Goal: Task Accomplishment & Management: Complete application form

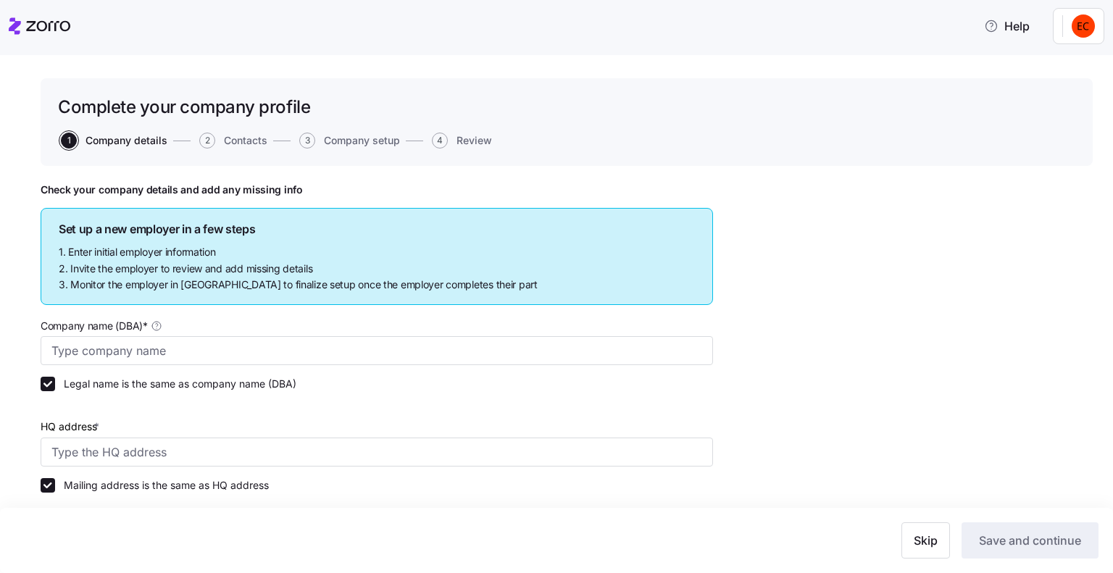
type input "Allegeant LLC"
type input "[STREET_ADDRESS]"
type input "640955384"
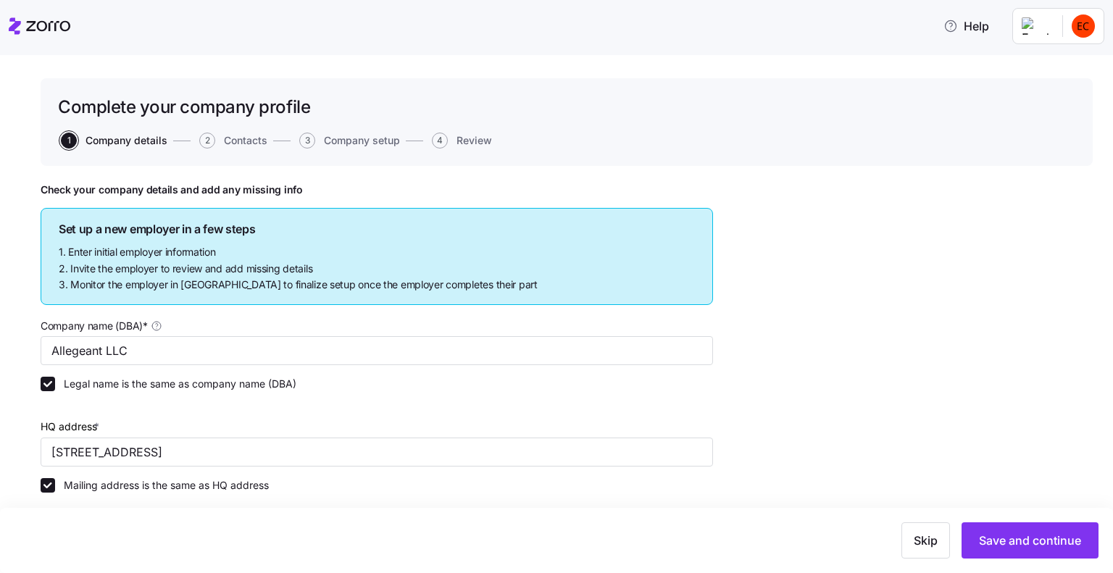
type input "Limited liability partnership"
type input "52512 - Health and Welfare Funds"
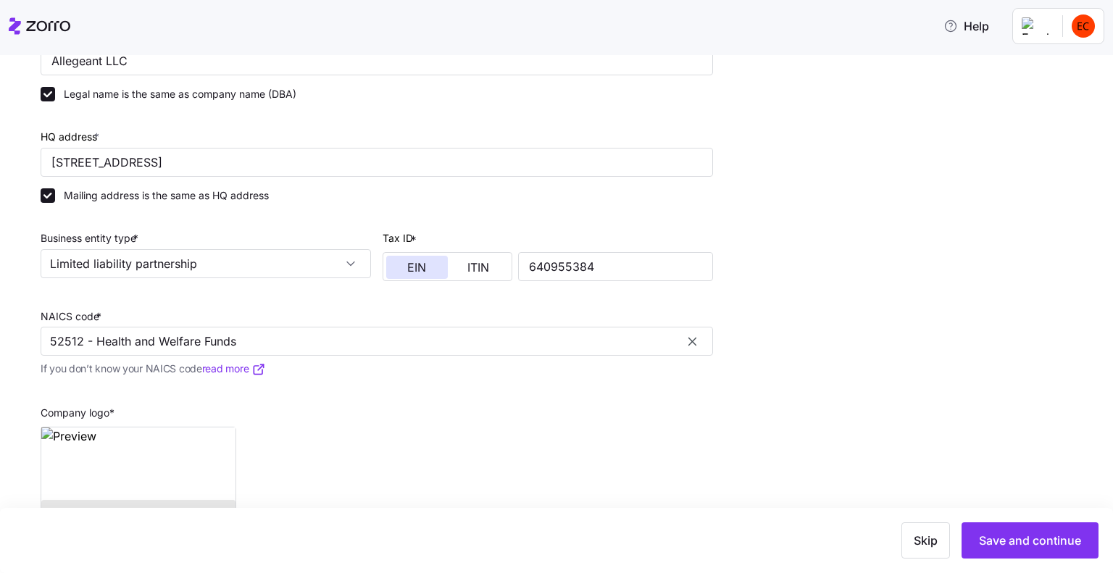
scroll to position [341, 0]
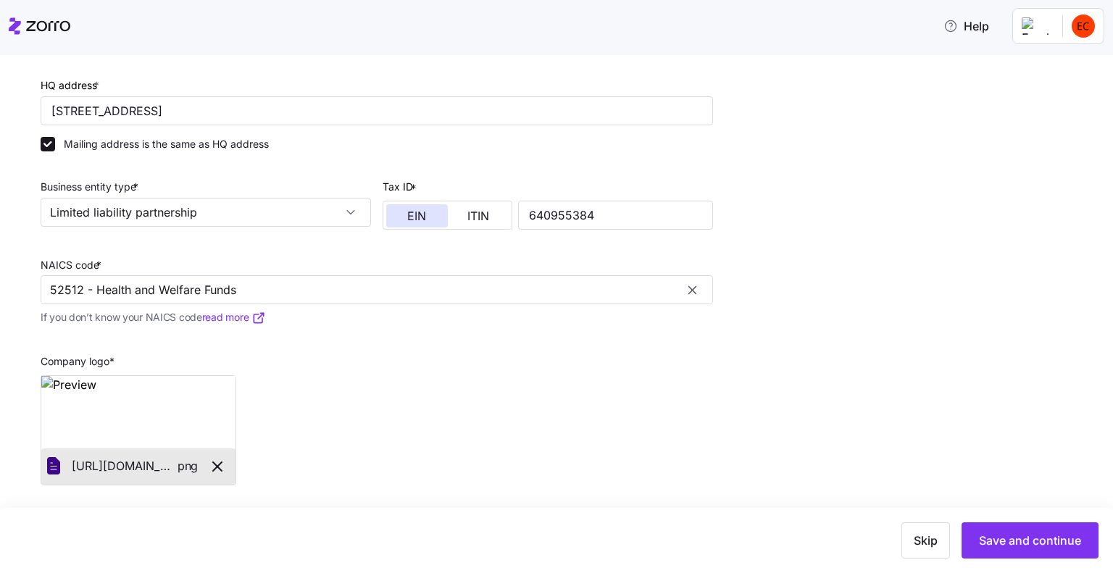
click at [12, 24] on icon at bounding box center [40, 25] width 62 height 17
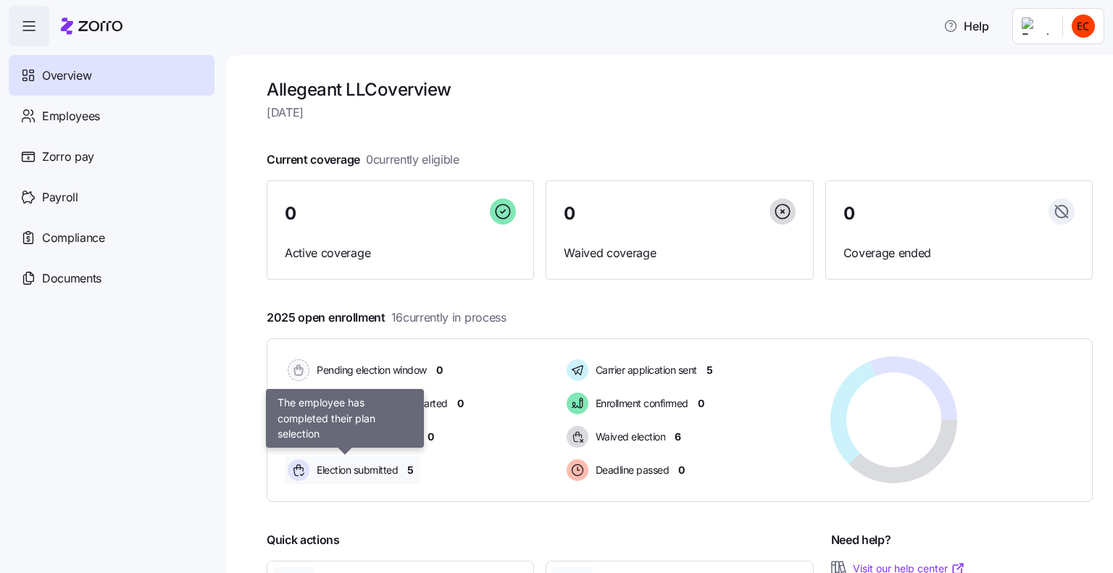
click at [371, 468] on span "Election submitted" at bounding box center [355, 470] width 86 height 14
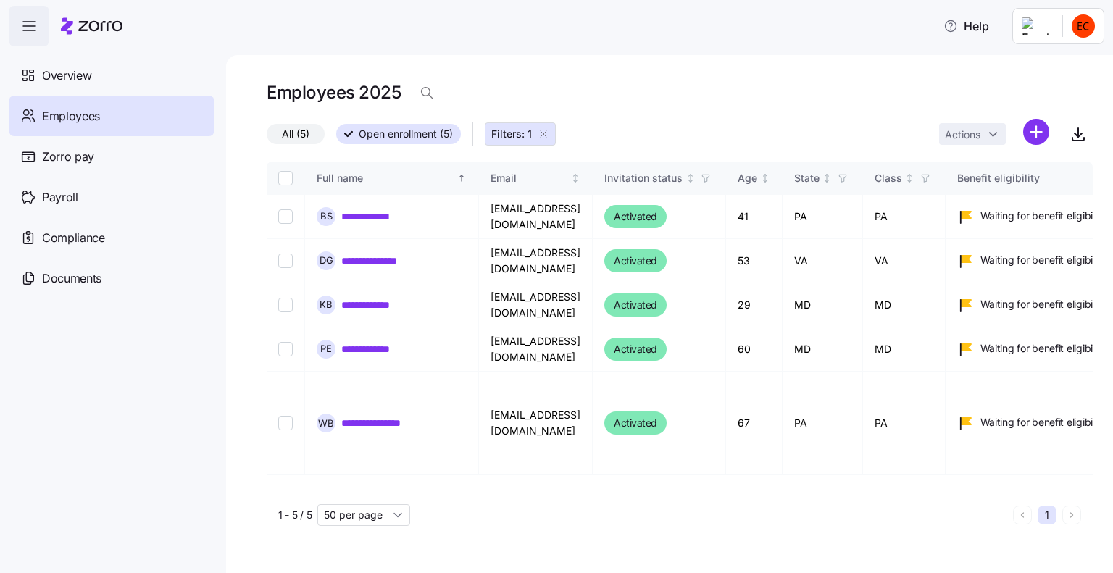
click at [543, 132] on icon "button" at bounding box center [544, 134] width 12 height 12
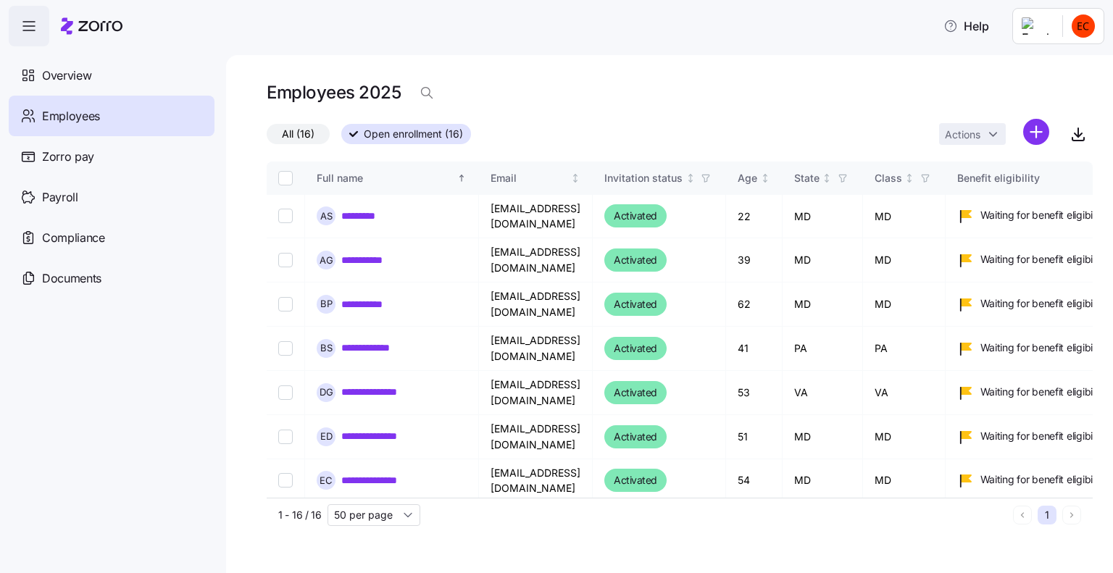
click at [33, 24] on icon "button" at bounding box center [28, 25] width 17 height 17
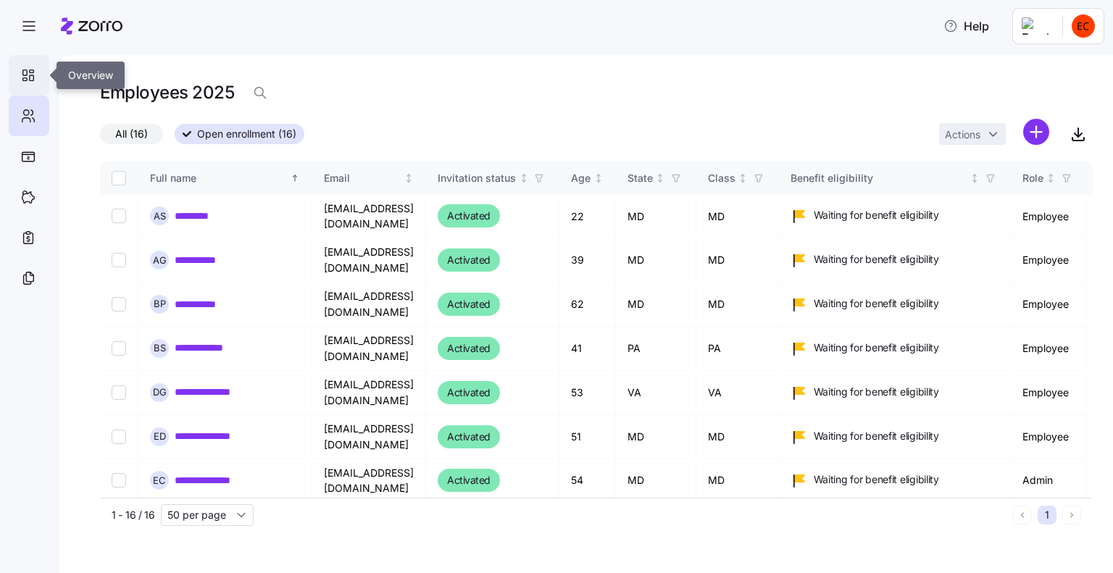
click at [19, 77] on div at bounding box center [29, 75] width 41 height 41
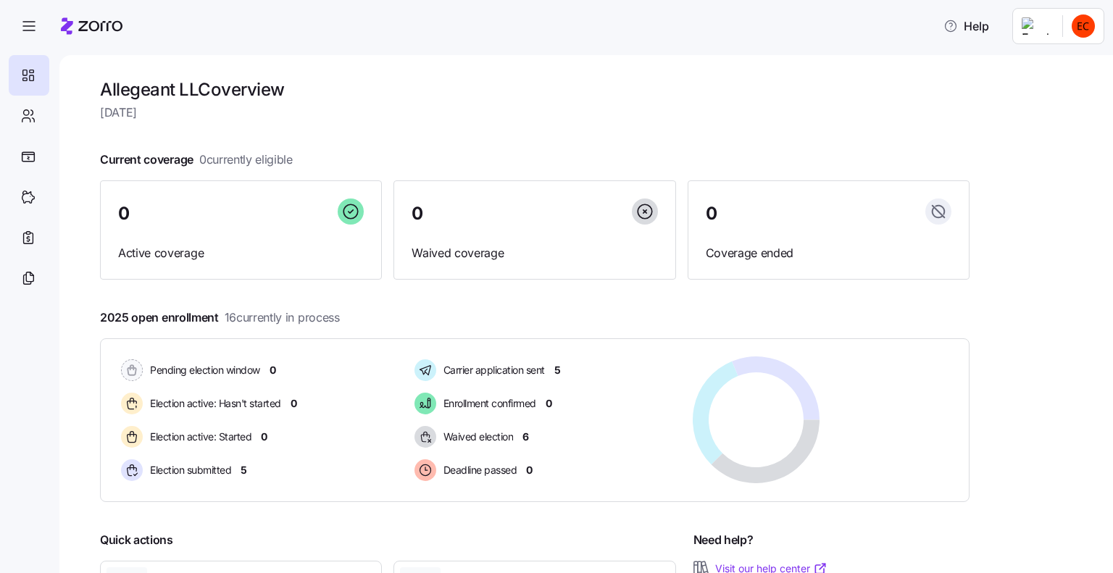
click at [1080, 28] on html "Help Allegeant LLC overview [DATE] Current coverage 0 currently eligible 0 Acti…" at bounding box center [556, 282] width 1113 height 565
click at [1038, 144] on div "Log out" at bounding box center [1025, 147] width 57 height 16
